Goal: Navigation & Orientation: Find specific page/section

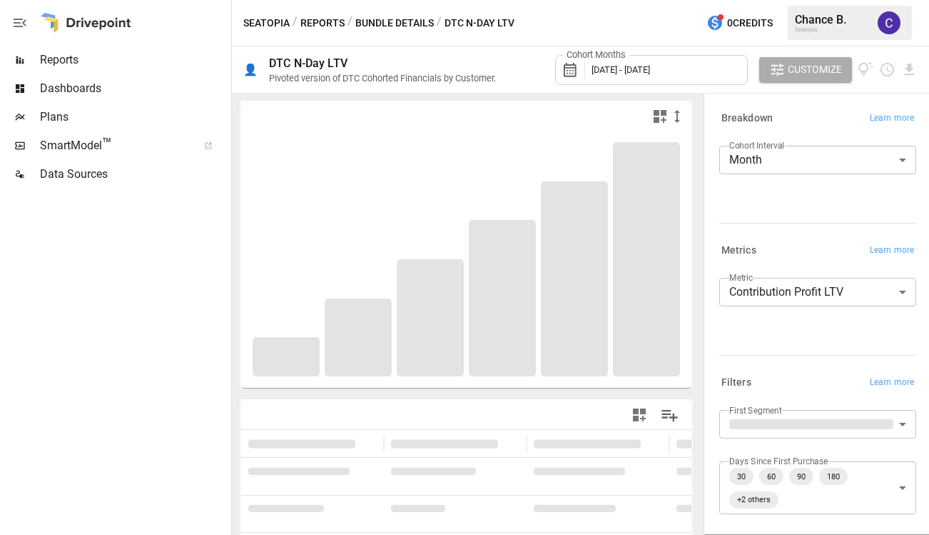
click at [70, 143] on span "SmartModel ™" at bounding box center [114, 145] width 148 height 17
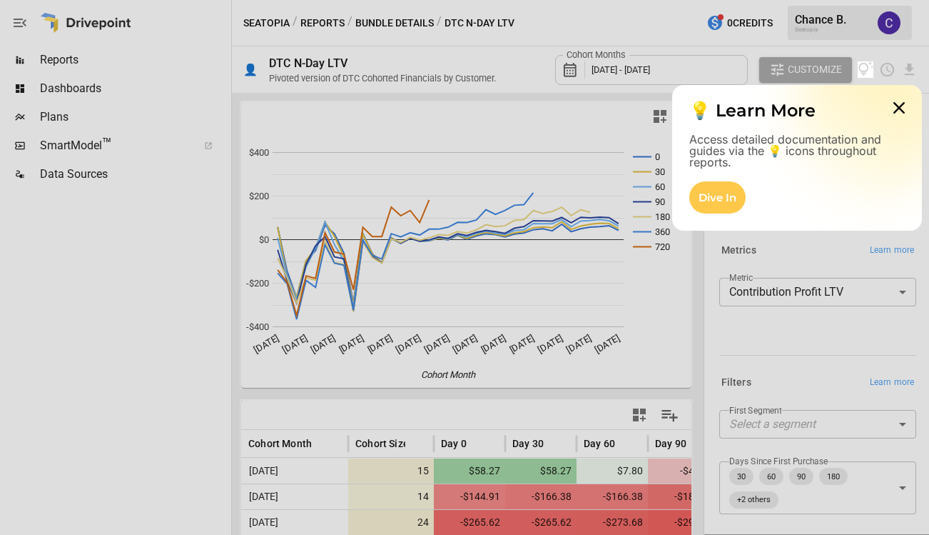
click at [51, 234] on div at bounding box center [464, 306] width 929 height 457
click at [720, 191] on div "Dive In" at bounding box center [718, 197] width 56 height 32
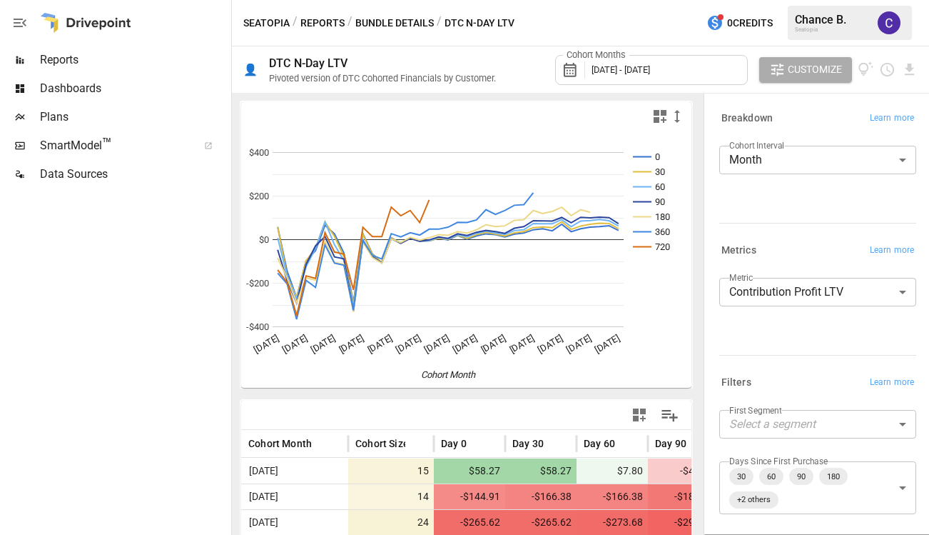
click at [54, 170] on span "Data Sources" at bounding box center [134, 174] width 188 height 17
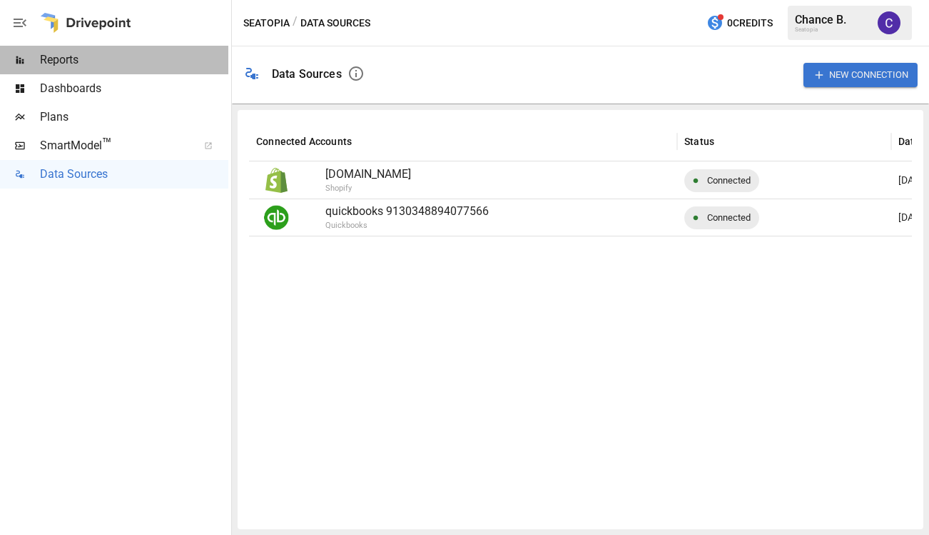
click at [51, 52] on span "Reports" at bounding box center [134, 59] width 188 height 17
